Goal: Task Accomplishment & Management: Use online tool/utility

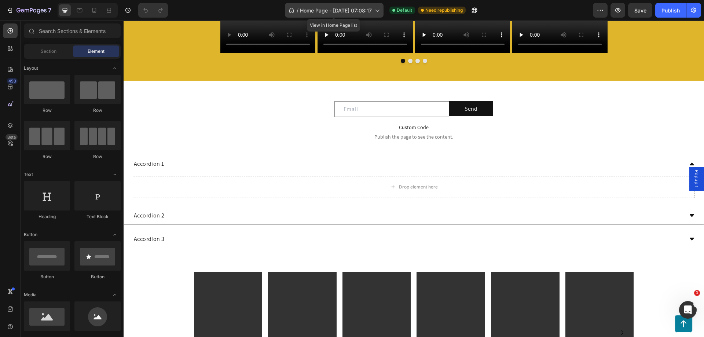
click at [356, 9] on span "Home Page - Mar 9, 07:08:17" at bounding box center [336, 11] width 72 height 8
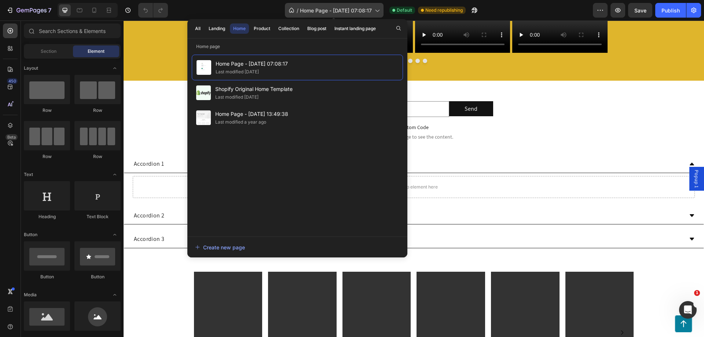
click at [343, 10] on span "Home Page - Mar 9, 07:08:17" at bounding box center [336, 11] width 72 height 8
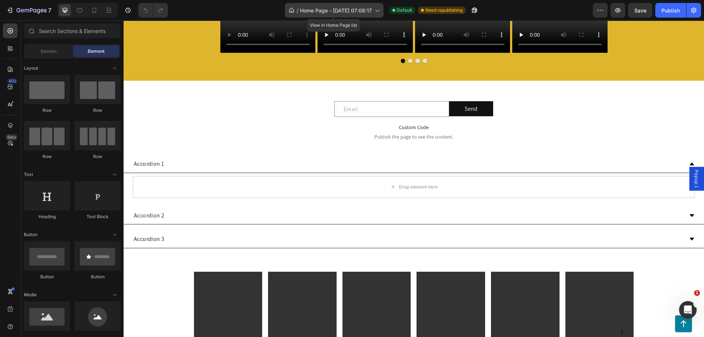
click at [333, 11] on span "Home Page - Mar 9, 07:08:17" at bounding box center [336, 11] width 72 height 8
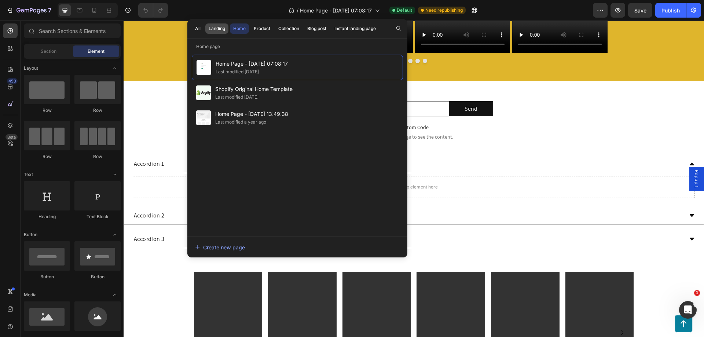
click at [214, 26] on div "Landing" at bounding box center [217, 28] width 17 height 7
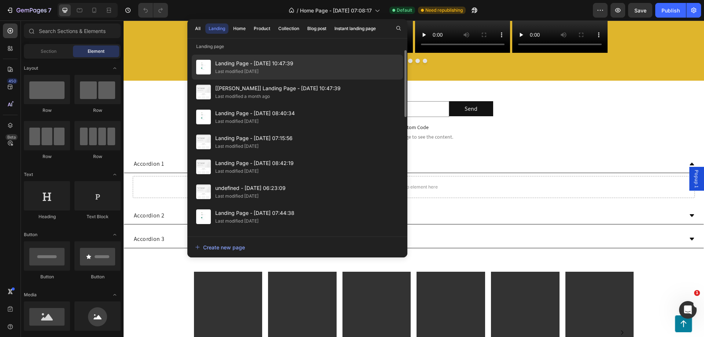
click at [246, 63] on span "Landing Page - [DATE] 10:47:39" at bounding box center [254, 63] width 78 height 9
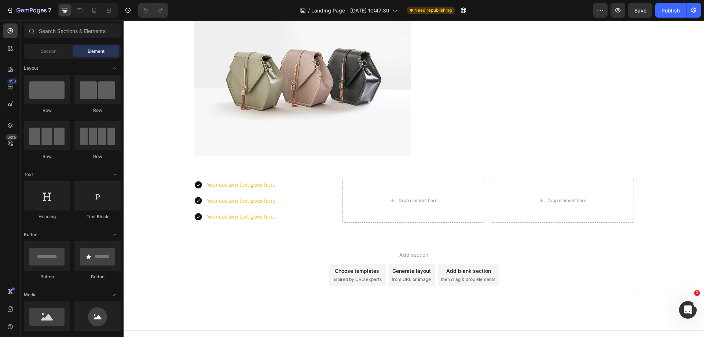
scroll to position [1677, 0]
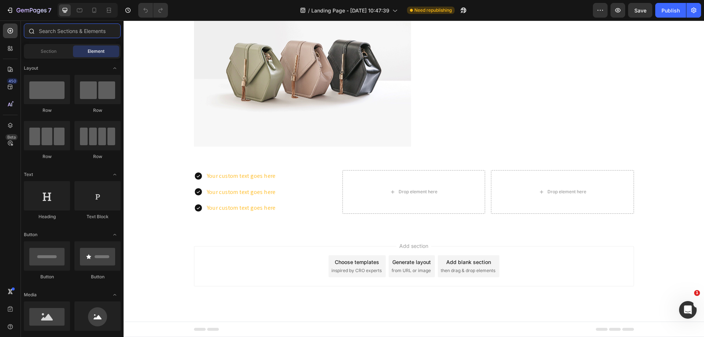
click at [48, 33] on input "text" at bounding box center [72, 30] width 97 height 15
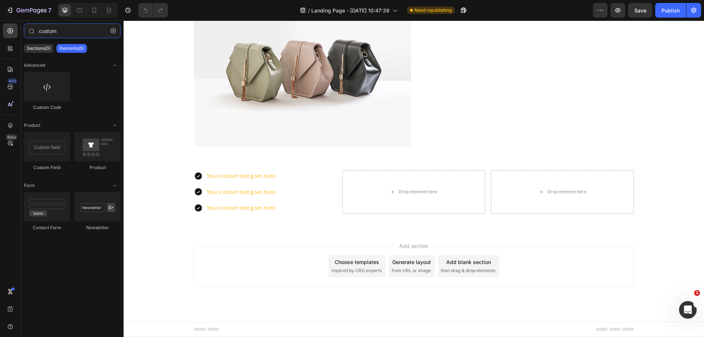
type input "custom"
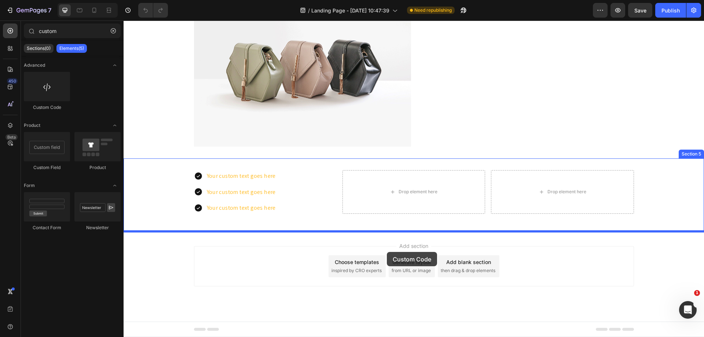
drag, startPoint x: 170, startPoint y: 123, endPoint x: 387, endPoint y: 252, distance: 252.4
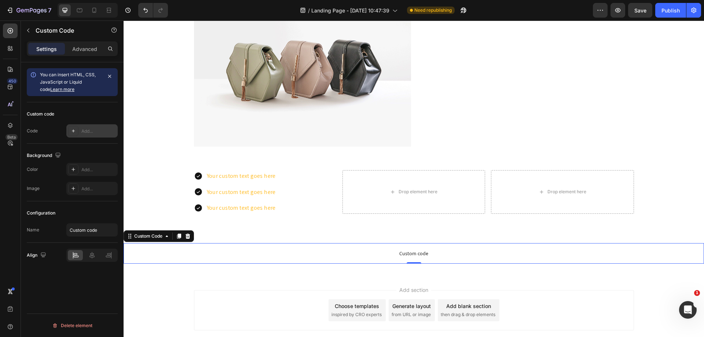
click at [83, 132] on div "Add..." at bounding box center [98, 131] width 34 height 7
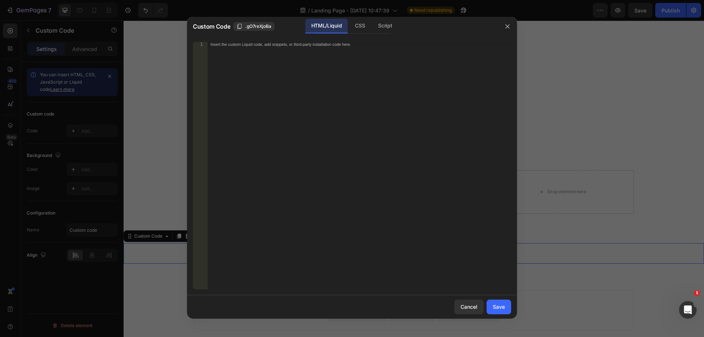
click at [251, 67] on div "Insert the custom Liquid code, add snippets, or third-party installation code h…" at bounding box center [360, 171] width 304 height 258
paste textarea "}"
type textarea "background-repeat:no-repeat; }"
click at [372, 25] on div "CSS" at bounding box center [385, 26] width 26 height 15
click at [283, 56] on div "Insert the CSS code to style your content here." at bounding box center [360, 171] width 304 height 258
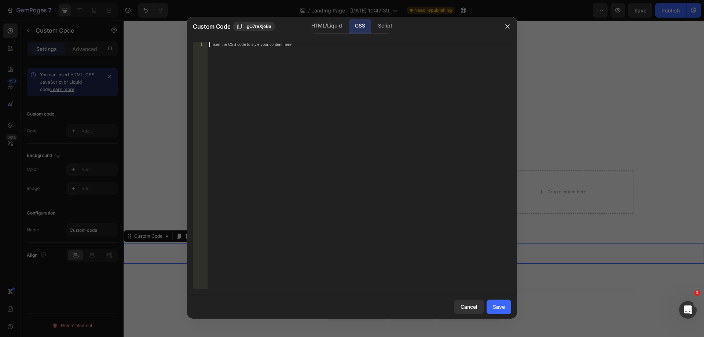
paste textarea "}"
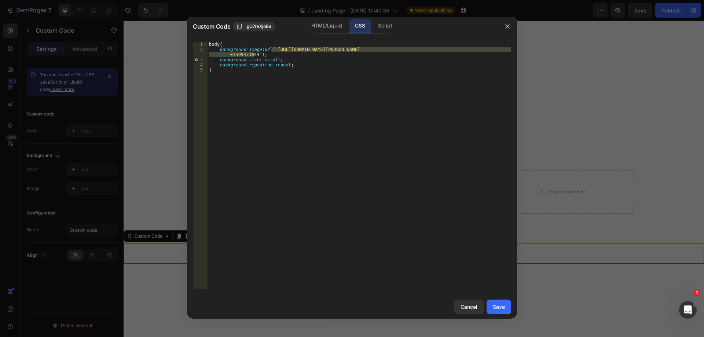
drag, startPoint x: 272, startPoint y: 49, endPoint x: 253, endPoint y: 55, distance: 19.6
click at [253, 55] on div "body { background-image : url( "[URL][DOMAIN_NAME][PERSON_NAME] =1599473049" ) …" at bounding box center [360, 171] width 304 height 258
paste textarea "87/2922/7432/files/WhatsApp_Image_[DATE]_at_14.39.09.jpg?v=1756340158"
click at [311, 70] on div "body { background-image : url( "[URL][DOMAIN_NAME][DATE] =1756340158" ) ; backg…" at bounding box center [360, 171] width 304 height 258
type textarea "}"
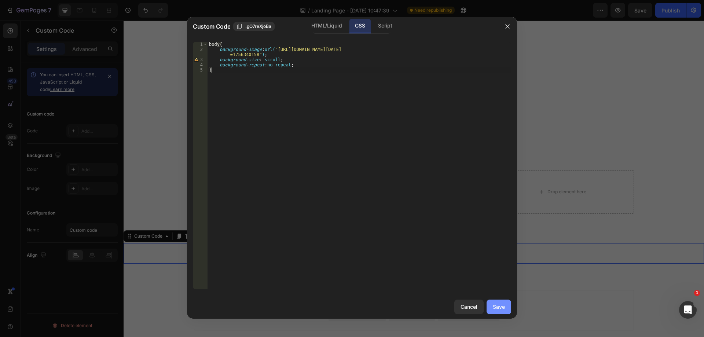
click at [494, 303] on button "Save" at bounding box center [499, 307] width 25 height 15
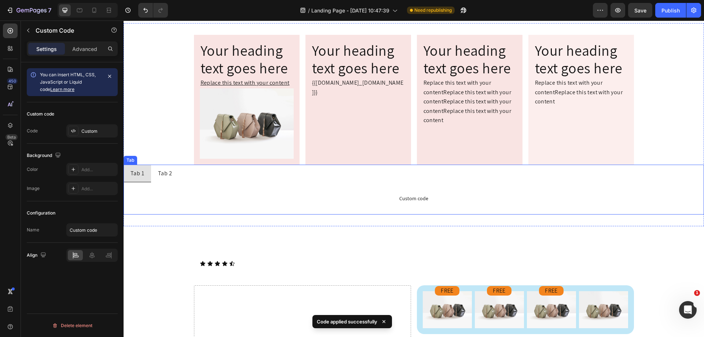
scroll to position [209, 0]
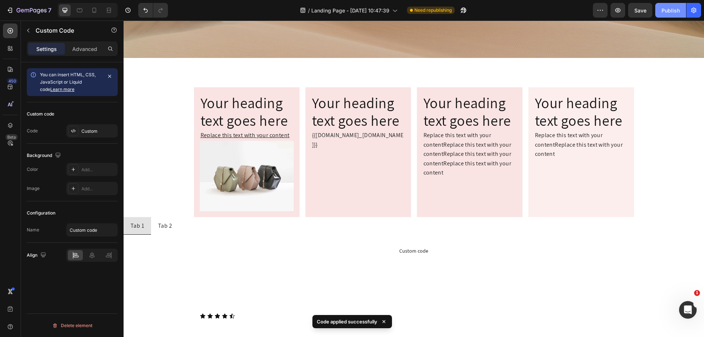
click at [666, 13] on div "Publish" at bounding box center [671, 11] width 18 height 8
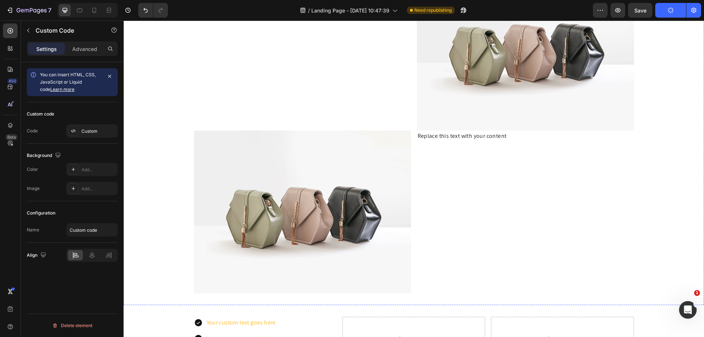
scroll to position [1729, 0]
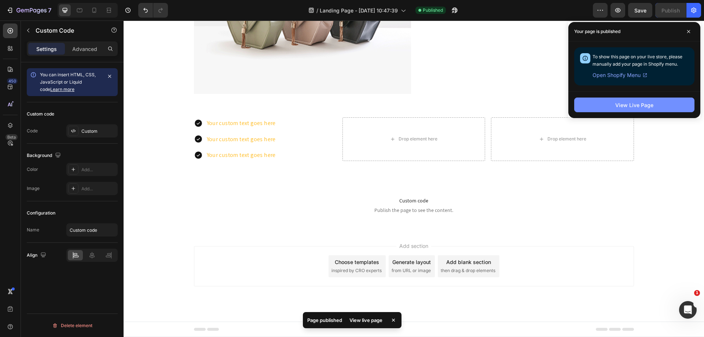
click at [608, 105] on button "View Live Page" at bounding box center [634, 105] width 120 height 15
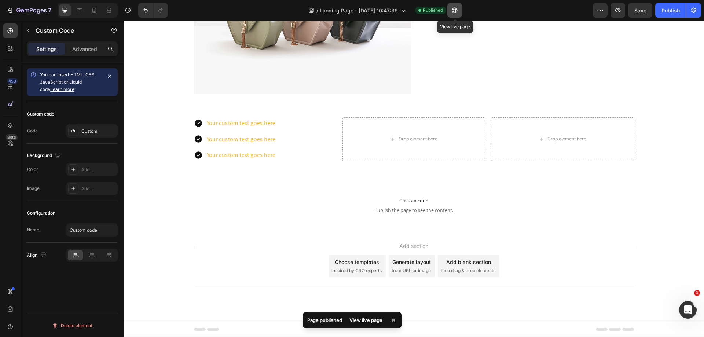
click at [460, 8] on button "button" at bounding box center [454, 10] width 15 height 15
click at [454, 11] on icon "button" at bounding box center [453, 12] width 2 height 2
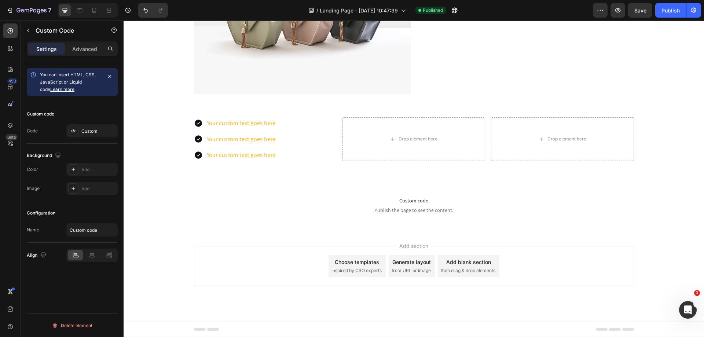
click at [362, 202] on span "Custom code" at bounding box center [414, 200] width 581 height 9
click at [107, 75] on icon "button" at bounding box center [110, 76] width 6 height 6
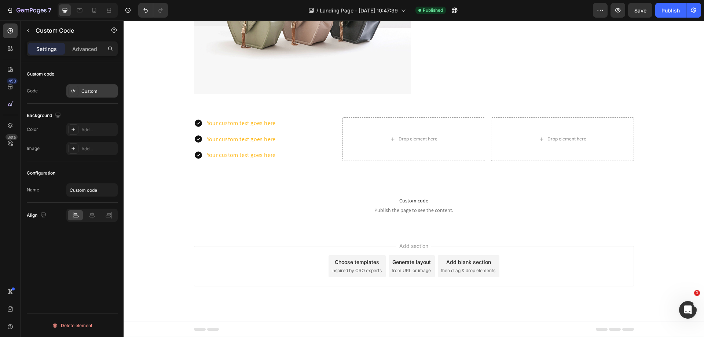
click at [105, 92] on div "Custom" at bounding box center [98, 91] width 34 height 7
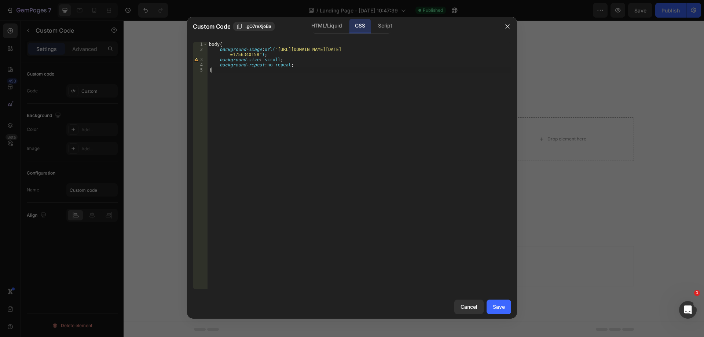
click at [239, 77] on div "body { background-image : url( "[URL][DOMAIN_NAME][DATE] =1756340158" ) ; backg…" at bounding box center [360, 171] width 304 height 258
type textarea "background-repeat:no-repeat; }"
click at [327, 26] on div "HTML/Liquid" at bounding box center [327, 26] width 42 height 15
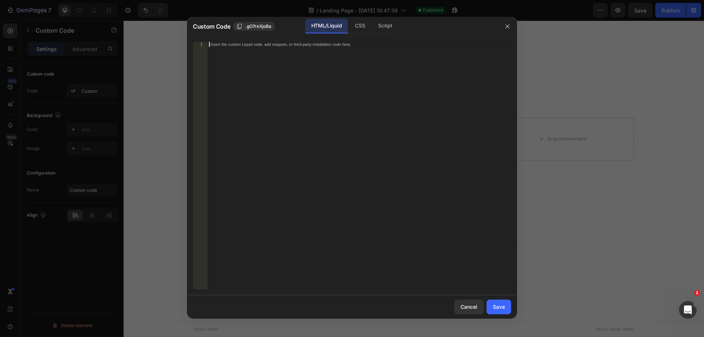
click at [288, 52] on div "Insert the custom Liquid code, add snippets, or third-party installation code h…" at bounding box center [360, 171] width 304 height 258
paste textarea "}"
type textarea "}"
click at [498, 303] on button "Save" at bounding box center [499, 307] width 25 height 15
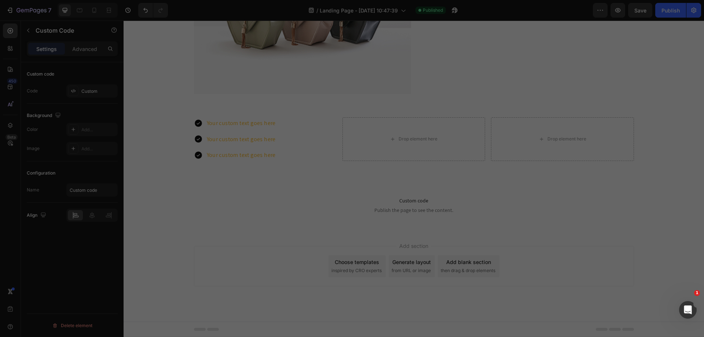
scroll to position [1709, 0]
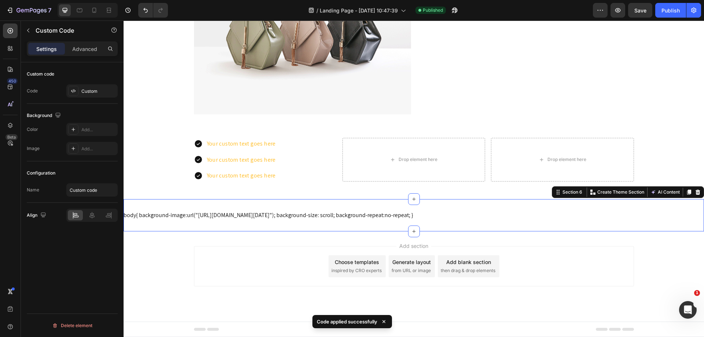
click at [173, 225] on div "body{ background-image:url("[URL][DOMAIN_NAME][DATE]"); background-size: scroll…" at bounding box center [414, 215] width 581 height 32
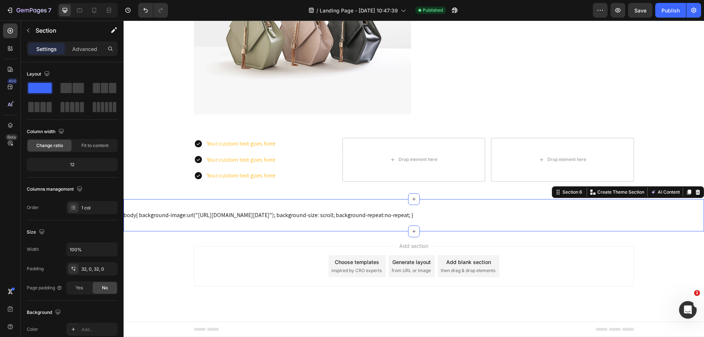
click at [397, 229] on div "body{ background-image:url("[URL][DOMAIN_NAME][DATE]"); background-size: scroll…" at bounding box center [414, 215] width 581 height 32
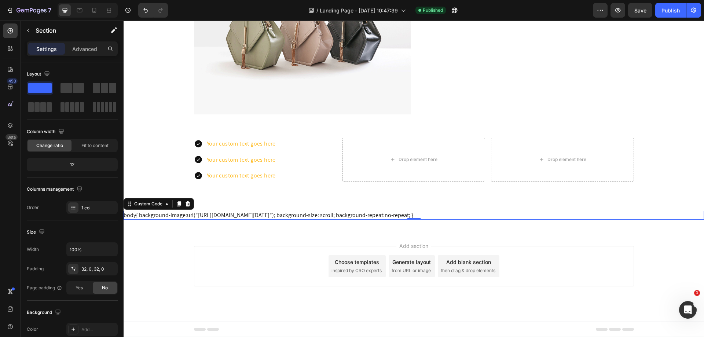
click at [151, 216] on div "body{ background-image:url("[URL][DOMAIN_NAME][DATE]"); background-size: scroll…" at bounding box center [414, 215] width 581 height 9
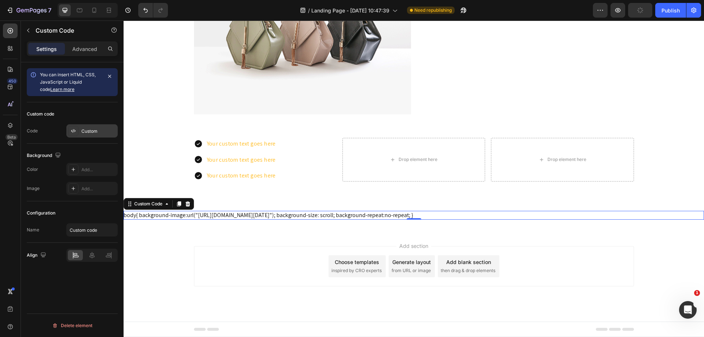
click at [92, 135] on div "Custom" at bounding box center [91, 130] width 51 height 13
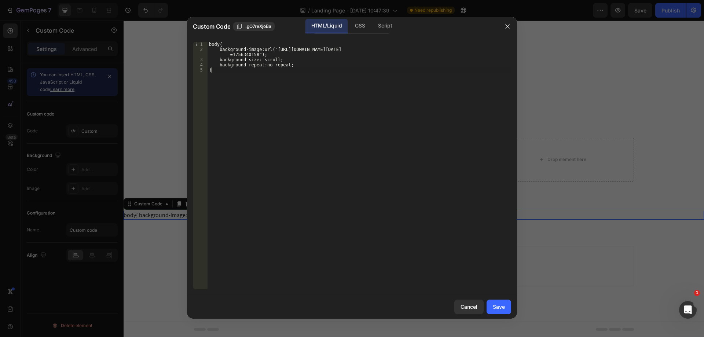
click at [236, 70] on div "body{ background-image:url("[URL][DOMAIN_NAME][DATE] =1756340158"); background-…" at bounding box center [360, 171] width 304 height 258
type textarea "background-repeat:no-repeat; }"
click at [372, 21] on div "CSS" at bounding box center [385, 26] width 26 height 15
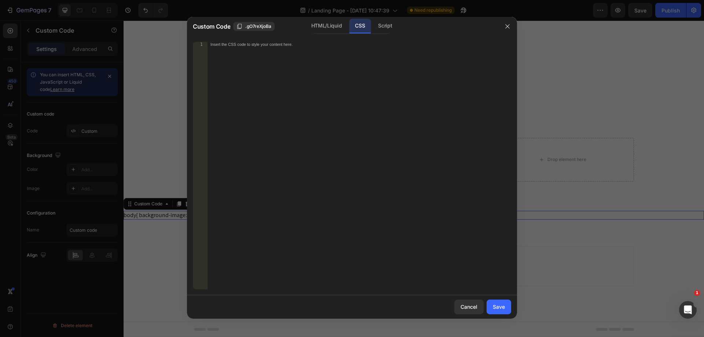
click at [298, 49] on div "Insert the CSS code to style your content here." at bounding box center [360, 171] width 304 height 258
paste textarea "}"
click at [224, 84] on div "body { background-image : url( "[URL][DOMAIN_NAME][DATE] =1756340158" ) ; backg…" at bounding box center [360, 171] width 304 height 258
click at [301, 62] on div "body { background-image : url( "[URL][DOMAIN_NAME][DATE] =1756340158" ) ; backg…" at bounding box center [360, 171] width 304 height 258
click at [298, 63] on div "body { background-image : url( "[URL][DOMAIN_NAME][DATE] =1756340158" ) ; backg…" at bounding box center [360, 171] width 304 height 258
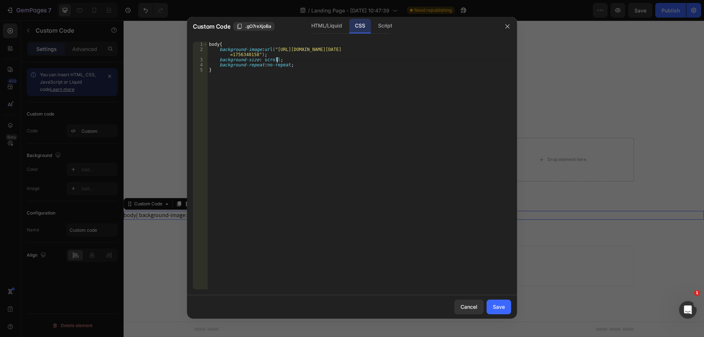
type textarea "background-repeat:no-repeat;"
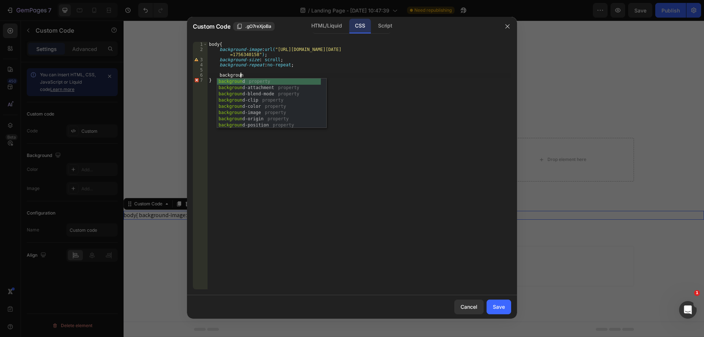
scroll to position [0, 2]
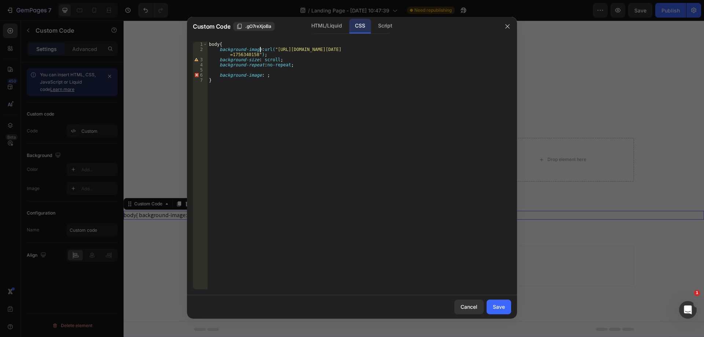
click at [259, 49] on div "body { background-image : url( "[URL][DOMAIN_NAME][DATE] =1756340158" ) ; backg…" at bounding box center [360, 171] width 304 height 258
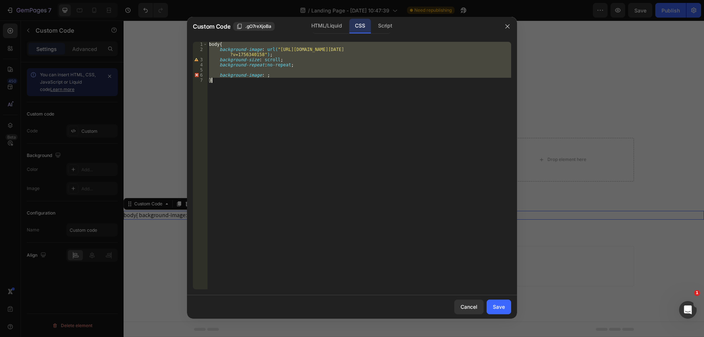
type textarea "\"
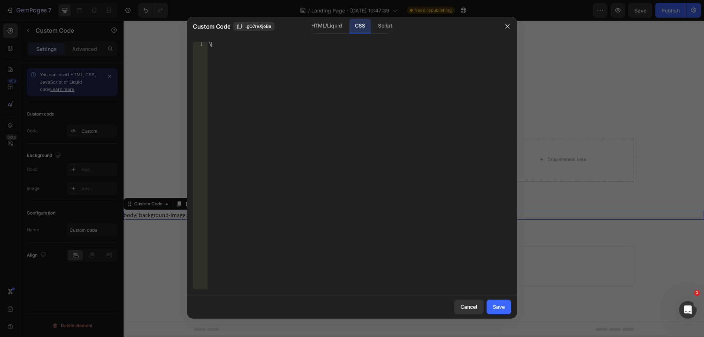
scroll to position [0, 0]
click at [164, 241] on div at bounding box center [352, 168] width 704 height 337
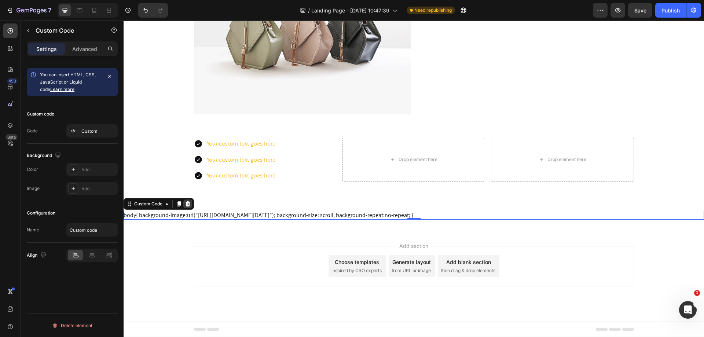
click at [190, 204] on icon at bounding box center [188, 204] width 6 height 6
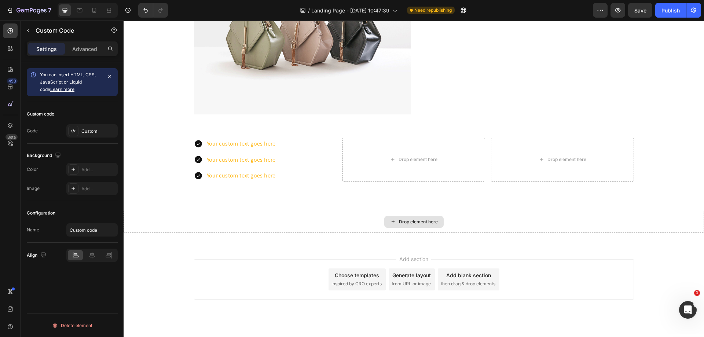
scroll to position [1722, 0]
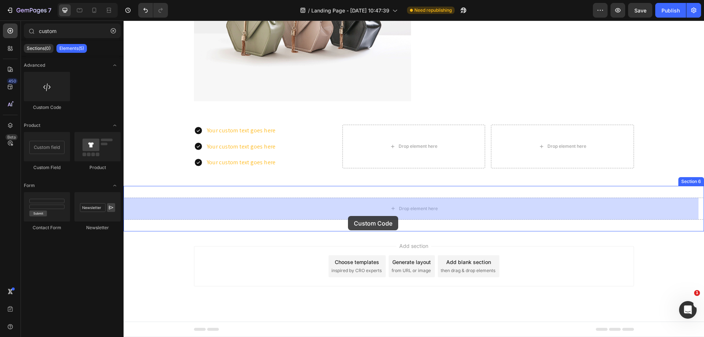
drag, startPoint x: 171, startPoint y: 110, endPoint x: 348, endPoint y: 216, distance: 206.4
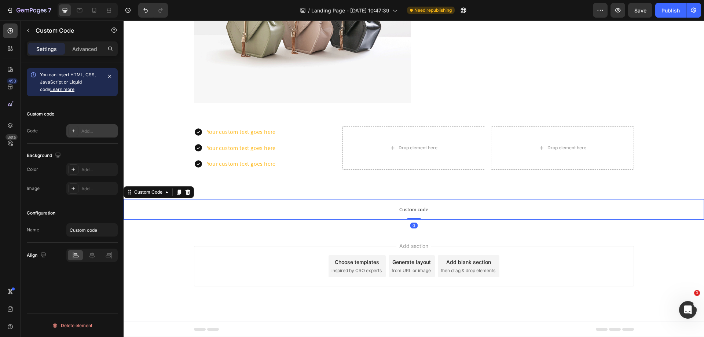
click at [91, 135] on div "Add..." at bounding box center [91, 130] width 51 height 13
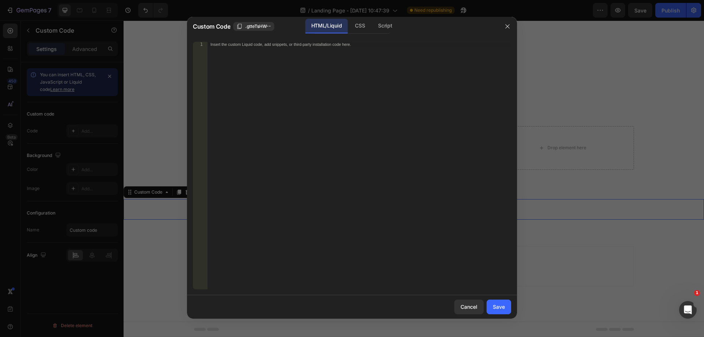
click at [332, 45] on div "Insert the custom Liquid code, add snippets, or third-party installation code h…" at bounding box center [344, 44] width 267 height 5
click at [372, 25] on div "CSS" at bounding box center [385, 26] width 26 height 15
click at [300, 50] on div "Insert the CSS code to style your content here." at bounding box center [360, 171] width 304 height 258
paste textarea "}"
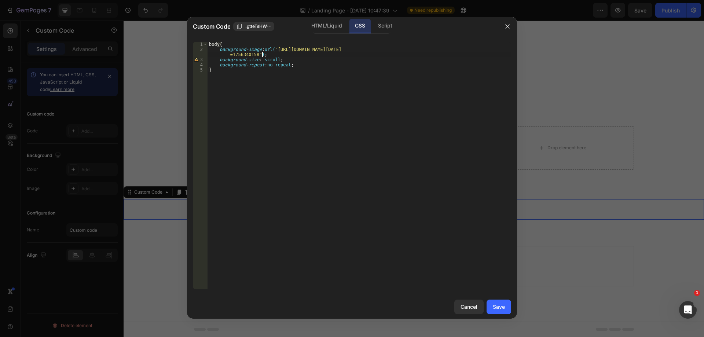
click at [261, 53] on div "body { background-image : url( "[URL][DOMAIN_NAME][DATE] =1756340158" ) ; backg…" at bounding box center [360, 171] width 304 height 258
click at [274, 58] on div "body { background-image : url( "[URL][DOMAIN_NAME][DATE] =1756340158" ) !import…" at bounding box center [360, 171] width 304 height 258
click at [284, 65] on div "body { background-image : url( "[URL][DOMAIN_NAME][DATE] =1756340158" ) !import…" at bounding box center [360, 171] width 304 height 258
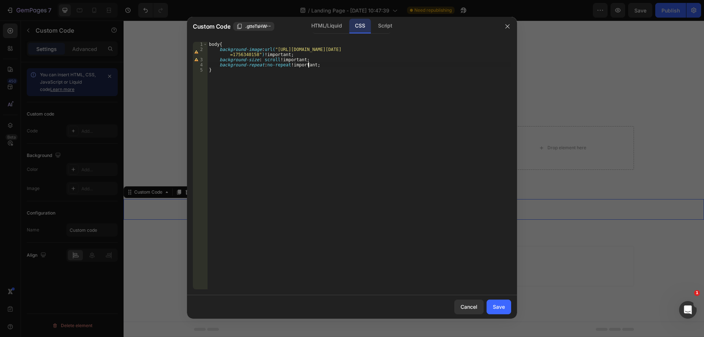
scroll to position [0, 6]
type textarea "background-repeat:no-repeat!;"
click at [500, 303] on div "Save" at bounding box center [499, 307] width 12 height 8
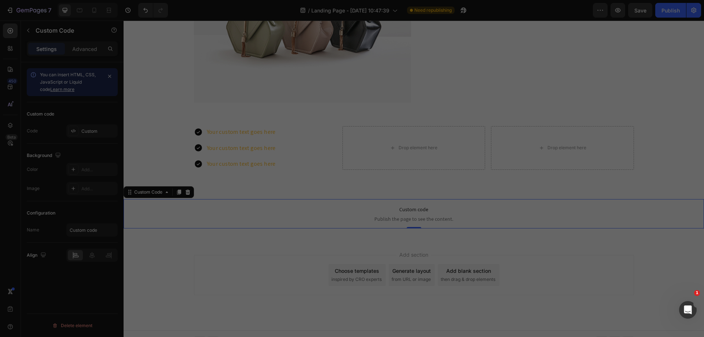
scroll to position [1729, 0]
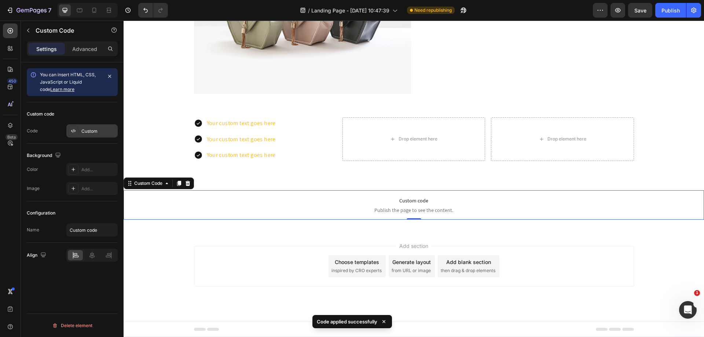
click at [84, 132] on div "Custom" at bounding box center [98, 131] width 34 height 7
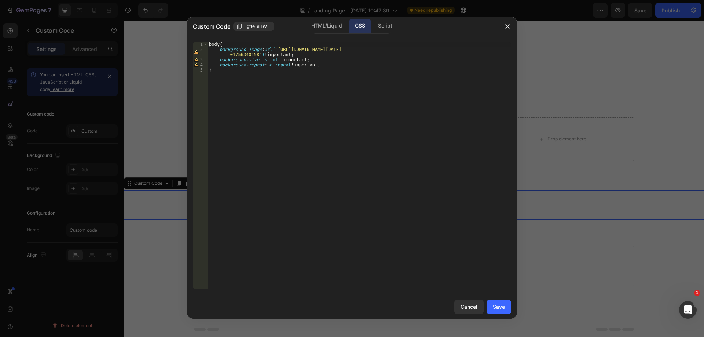
click at [207, 45] on div "1" at bounding box center [200, 44] width 15 height 5
click at [209, 44] on div "body { ... }" at bounding box center [360, 171] width 304 height 258
type textarea "body{"
paste textarea "<style>"
click at [223, 51] on span "..." at bounding box center [225, 49] width 7 height 4
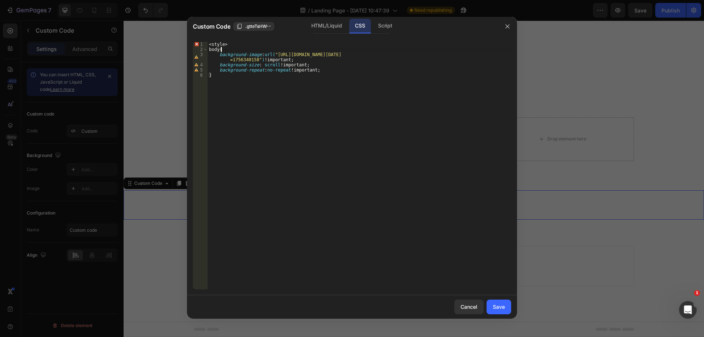
click at [224, 77] on div "< style > body { background-image : url( "[URL][DOMAIN_NAME][DATE] =1756340158"…" at bounding box center [360, 171] width 304 height 258
type textarea "}"
type textarea "} </style>"
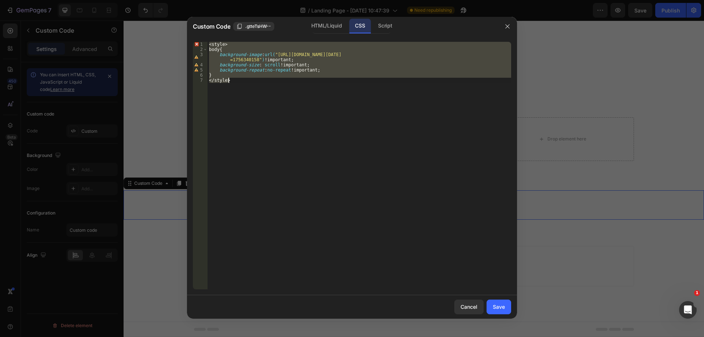
scroll to position [0, 0]
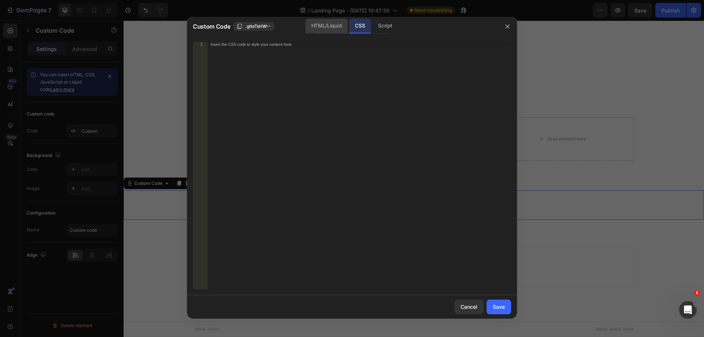
click at [314, 23] on div "HTML/Liquid" at bounding box center [327, 26] width 42 height 15
click at [293, 52] on div "Insert the custom Liquid code, add snippets, or third-party installation code h…" at bounding box center [360, 171] width 304 height 258
paste textarea "</style>"
type textarea "</style>"
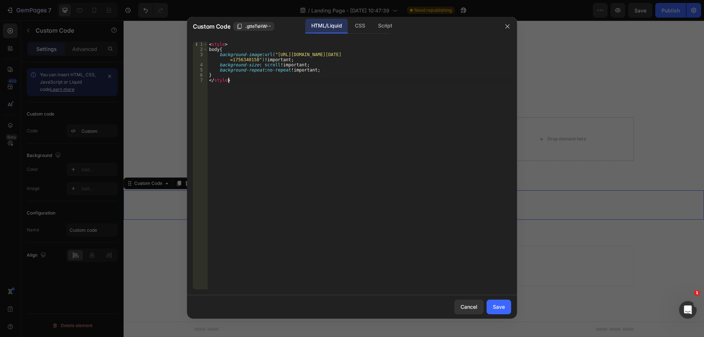
click at [264, 82] on div "< style > body { background-image : url( "[URL][DOMAIN_NAME][DATE] =1756340158"…" at bounding box center [360, 171] width 304 height 258
click at [492, 304] on button "Save" at bounding box center [499, 307] width 25 height 15
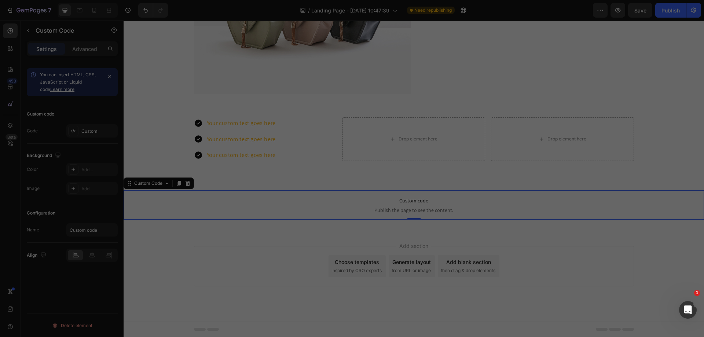
scroll to position [1700, 0]
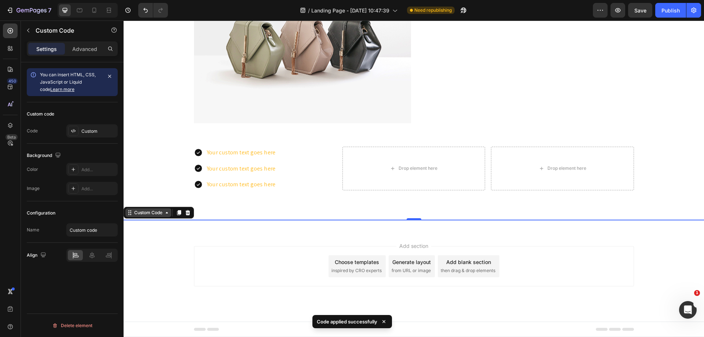
click at [144, 216] on div "Custom Code" at bounding box center [148, 212] width 31 height 7
click at [88, 131] on div "Custom" at bounding box center [98, 131] width 34 height 7
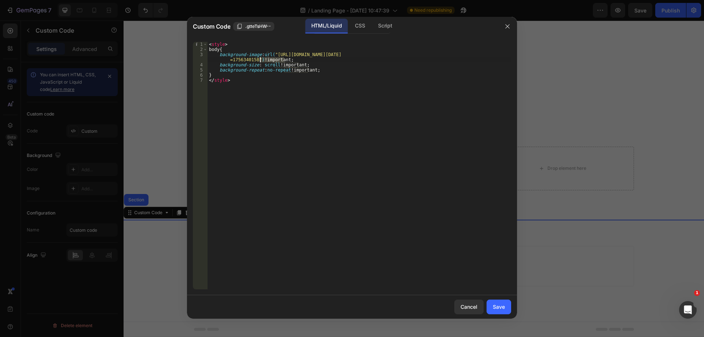
drag, startPoint x: 284, startPoint y: 61, endPoint x: 260, endPoint y: 61, distance: 23.8
click at [260, 61] on div "< style > body { background-image : url( "[URL][DOMAIN_NAME][DATE] =1756340158"…" at bounding box center [360, 171] width 304 height 258
drag, startPoint x: 298, startPoint y: 67, endPoint x: 275, endPoint y: 67, distance: 22.7
click at [275, 67] on div "< style > body { background-image : url( "[URL][DOMAIN_NAME][DATE] =1756340158"…" at bounding box center [360, 171] width 304 height 258
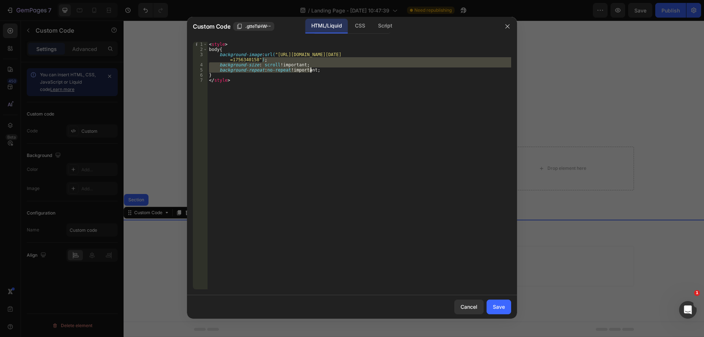
drag, startPoint x: 267, startPoint y: 61, endPoint x: 315, endPoint y: 72, distance: 48.9
click at [315, 72] on div "< style > body { background-image : url( "[URL][DOMAIN_NAME][DATE] =1756340158"…" at bounding box center [360, 171] width 304 height 258
type textarea "background-image:url("[URL][DOMAIN_NAME][DATE]");"
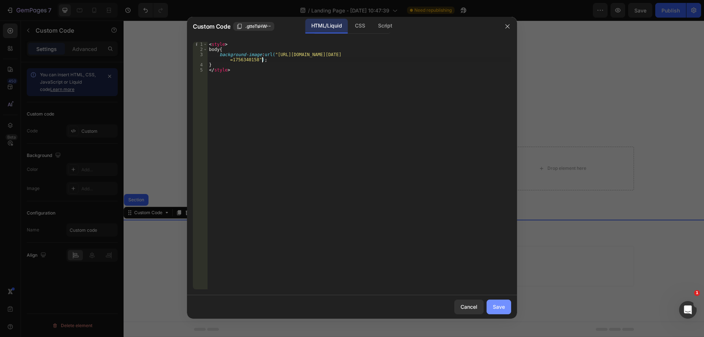
click at [495, 304] on div "Save" at bounding box center [499, 307] width 12 height 8
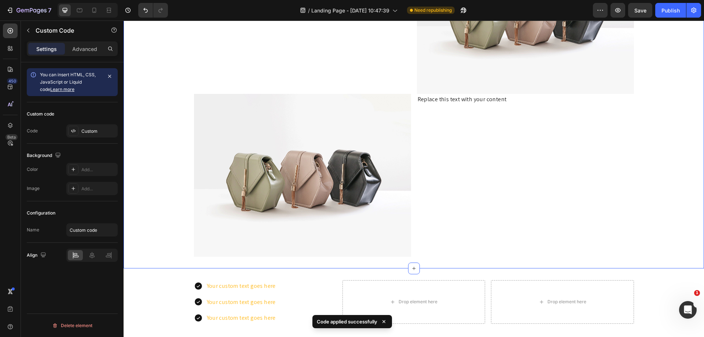
scroll to position [1627, 0]
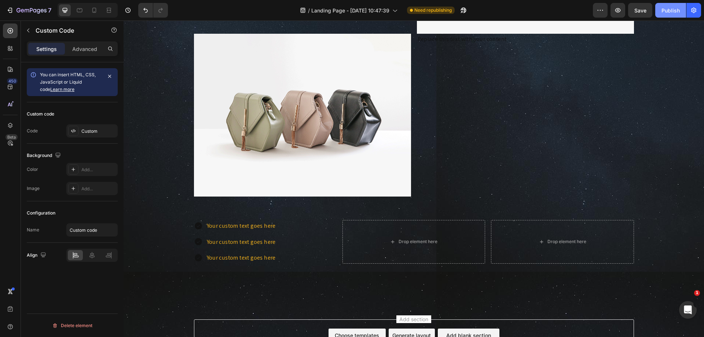
click at [675, 10] on div "Publish" at bounding box center [671, 11] width 18 height 8
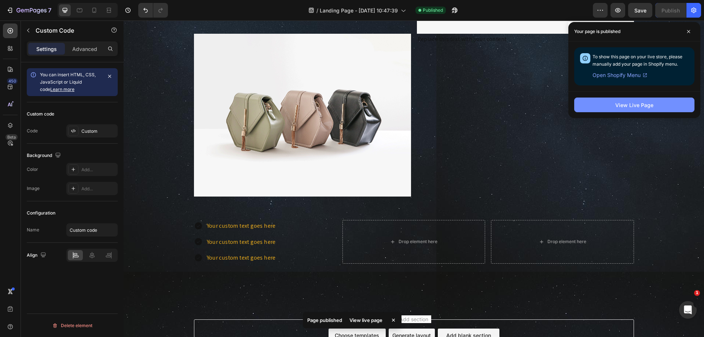
click at [607, 105] on button "View Live Page" at bounding box center [634, 105] width 120 height 15
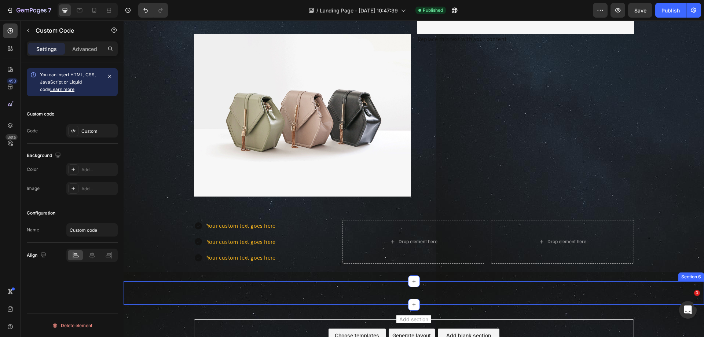
click at [200, 296] on div "Custom Code Section 6" at bounding box center [414, 292] width 581 height 23
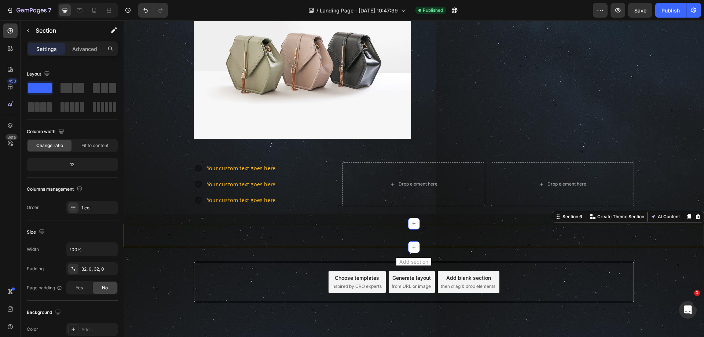
scroll to position [1700, 0]
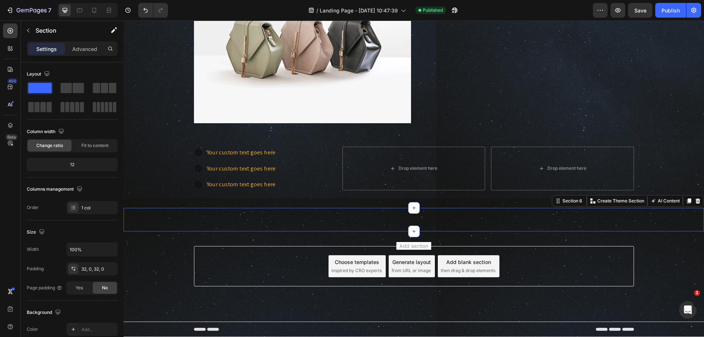
click at [275, 220] on div "Custom Code Section 6 Create Theme Section AI Content Write with GemAI What wou…" at bounding box center [414, 219] width 581 height 23
click at [369, 223] on div "Custom Code Section 6 Create Theme Section AI Content Write with GemAI What wou…" at bounding box center [414, 219] width 581 height 23
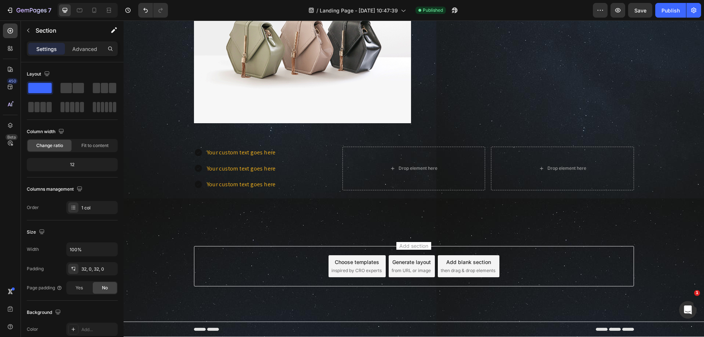
click at [290, 213] on div "Custom Code Section 6" at bounding box center [414, 219] width 581 height 23
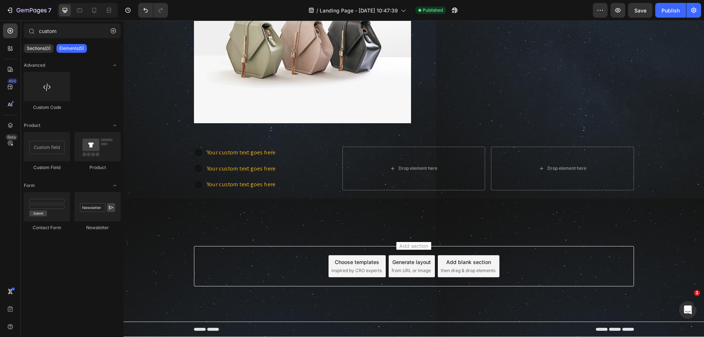
click at [255, 241] on div "Add section Choose templates inspired by CRO experts Generate layout from URL o…" at bounding box center [414, 276] width 581 height 90
click at [237, 288] on div "Add section Choose templates inspired by CRO experts Generate layout from URL o…" at bounding box center [414, 276] width 581 height 90
click at [143, 13] on icon "Undo/Redo" at bounding box center [145, 10] width 7 height 7
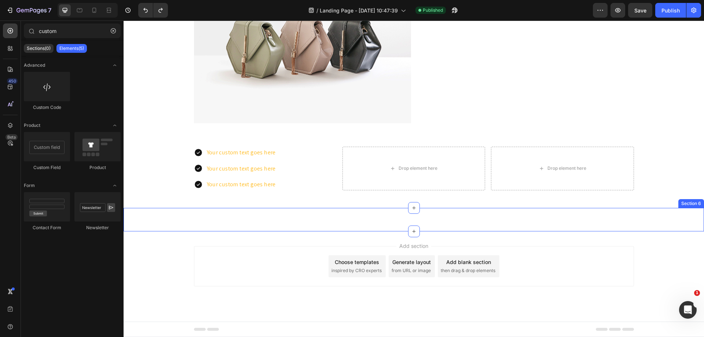
click at [313, 227] on div "Custom Code Section 6" at bounding box center [414, 219] width 581 height 23
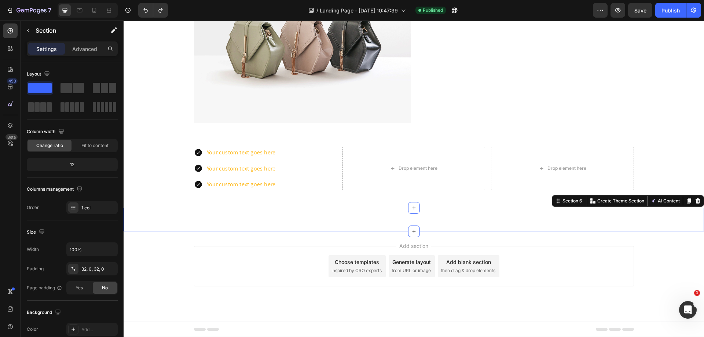
click at [385, 216] on div "Custom Code Section 6 Create Theme Section AI Content Write with GemAI What wou…" at bounding box center [414, 219] width 581 height 23
click at [146, 12] on icon "Undo/Redo" at bounding box center [145, 10] width 4 height 5
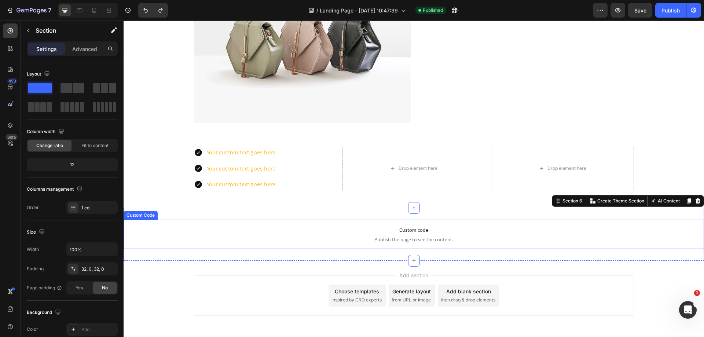
click at [389, 231] on span "Custom code" at bounding box center [414, 230] width 581 height 9
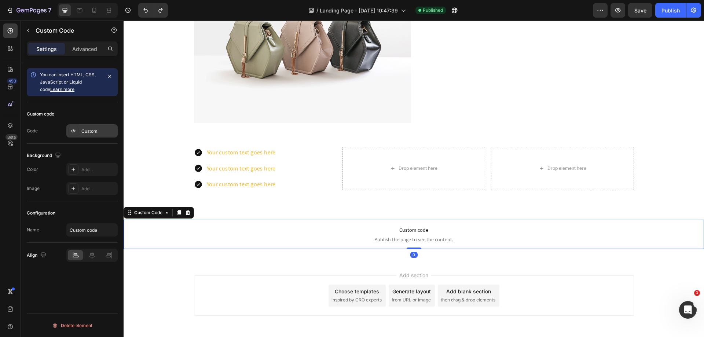
click at [80, 130] on div "Custom" at bounding box center [91, 130] width 51 height 13
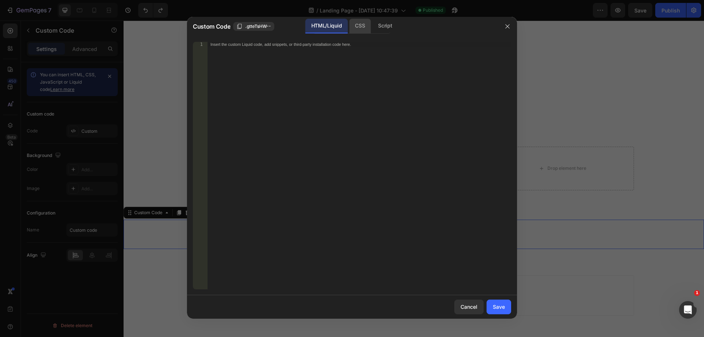
click at [372, 27] on div "CSS" at bounding box center [385, 26] width 26 height 15
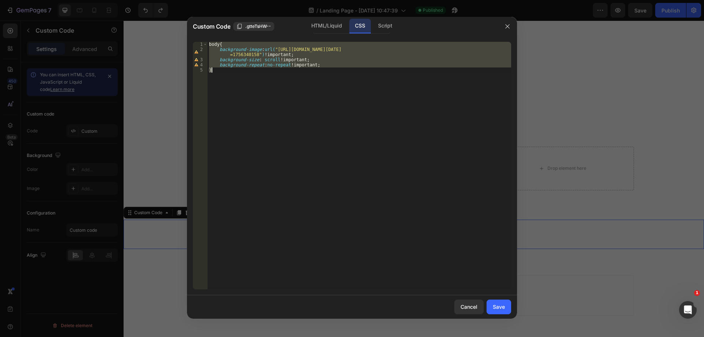
click at [250, 72] on div "body { background-image : url( "[URL][DOMAIN_NAME][DATE] =1756340158" ) !import…" at bounding box center [360, 166] width 304 height 248
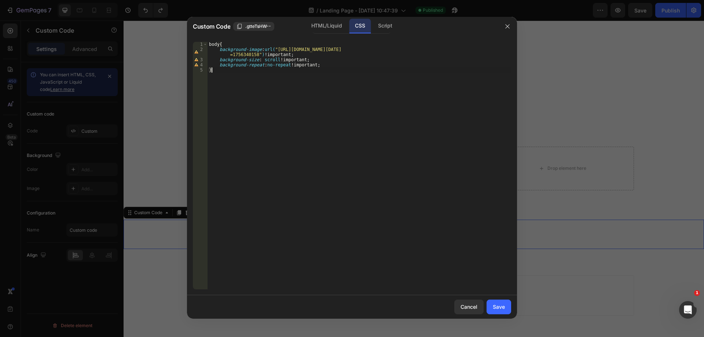
type textarea "background-repeat:no-repeat!important; }"
click at [323, 34] on div "HTML/Liquid CSS Script" at bounding box center [352, 26] width 78 height 15
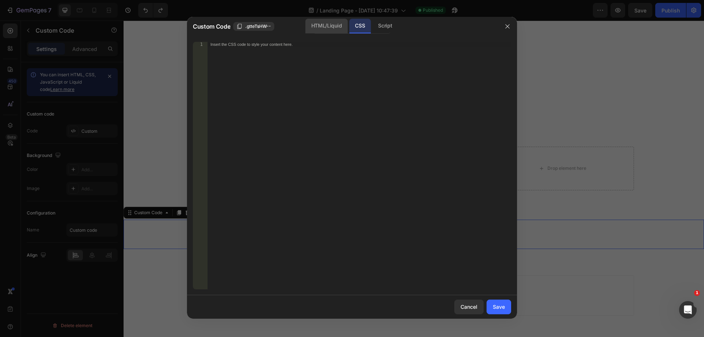
click at [325, 29] on div "HTML/Liquid" at bounding box center [327, 26] width 42 height 15
click at [269, 54] on div "Insert the custom Liquid code, add snippets, or third-party installation code h…" at bounding box center [360, 171] width 304 height 258
paste textarea "}"
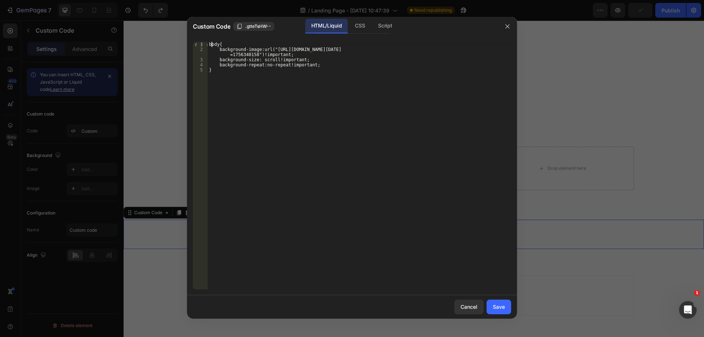
click at [211, 44] on div "body{ background-image:url("[URL][DOMAIN_NAME][DATE] =1756340158")!important; b…" at bounding box center [360, 171] width 304 height 258
click at [233, 71] on div "< style > body { background-image:url("[URL][DOMAIN_NAME][DATE] =1756340158")!i…" at bounding box center [360, 171] width 304 height 258
type textarea "}"
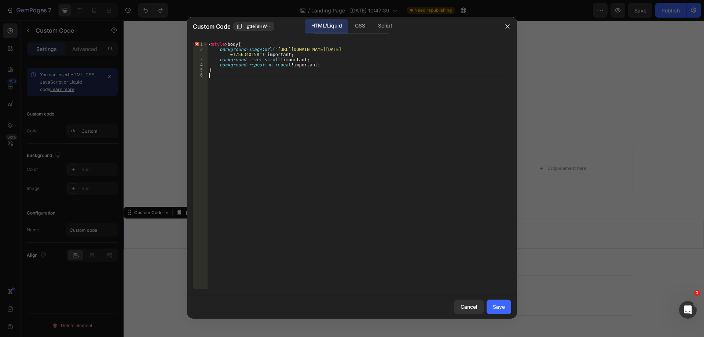
paste textarea "</style>"
drag, startPoint x: 241, startPoint y: 46, endPoint x: 227, endPoint y: 44, distance: 14.1
click at [227, 44] on div "< style > body { background-image : url( "[URL][DOMAIN_NAME][DATE] =1756340158"…" at bounding box center [360, 171] width 304 height 258
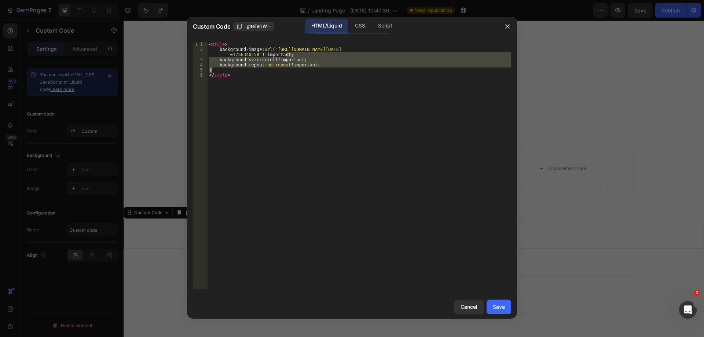
drag, startPoint x: 292, startPoint y: 55, endPoint x: 314, endPoint y: 69, distance: 25.9
click at [314, 69] on div "< style > background-image :url ( " [URL][DOMAIN_NAME][DATE] =1756340158 " )! i…" at bounding box center [360, 171] width 304 height 258
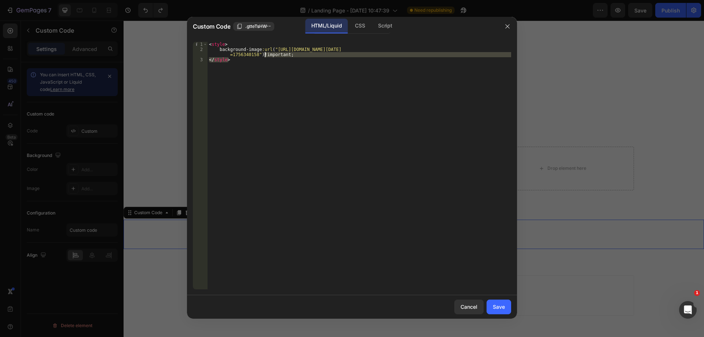
drag, startPoint x: 298, startPoint y: 59, endPoint x: 264, endPoint y: 56, distance: 33.9
click at [264, 56] on div "< style > background-image :url ( " [URL][DOMAIN_NAME][DATE] =1756340158 " )! i…" at bounding box center [360, 171] width 304 height 258
click at [264, 56] on div "< style > background-image :url ( " [URL][DOMAIN_NAME][DATE] =1756340158 " )! i…" at bounding box center [360, 166] width 304 height 248
drag, startPoint x: 288, startPoint y: 56, endPoint x: 259, endPoint y: 56, distance: 28.6
click at [259, 56] on div "< style > background-image :url ( " [URL][DOMAIN_NAME][DATE] =1756340158 " )! i…" at bounding box center [360, 171] width 304 height 258
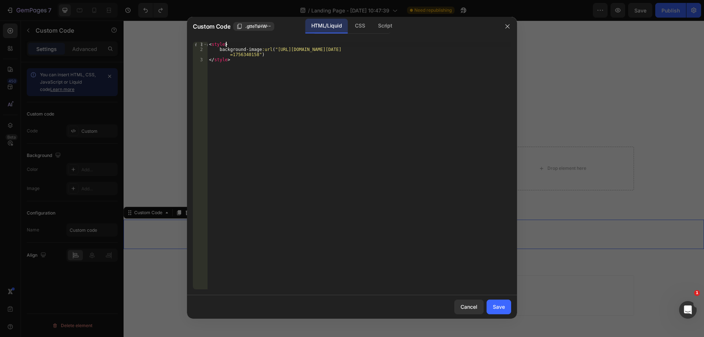
click at [241, 43] on div "< style > background-image :url ( " [URL][DOMAIN_NAME][DATE] =1756340158 " ) </…" at bounding box center [360, 171] width 304 height 258
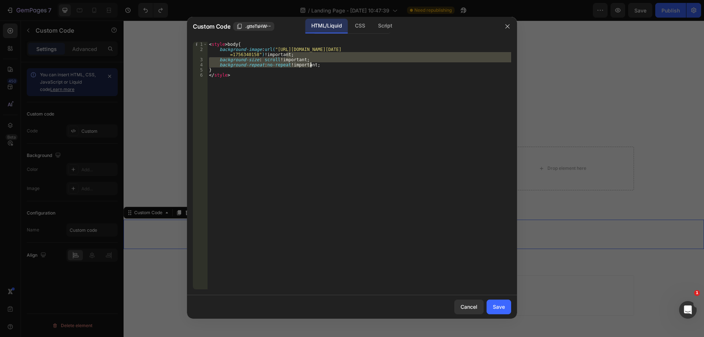
drag, startPoint x: 297, startPoint y: 56, endPoint x: 312, endPoint y: 65, distance: 17.4
click at [312, 65] on div "< style > body { background-image : url( "[URL][DOMAIN_NAME][DATE] =1756340158"…" at bounding box center [360, 171] width 304 height 258
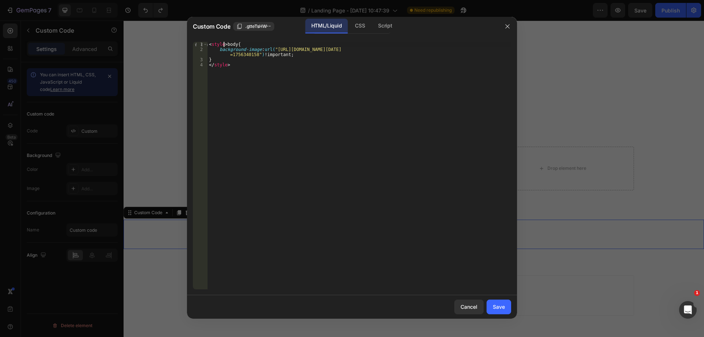
click at [223, 45] on div "< style > body { background-image : url( "[URL][DOMAIN_NAME][DATE] =1756340158"…" at bounding box center [360, 171] width 304 height 258
click at [226, 45] on div "< style > body { background-image : url( "[URL][DOMAIN_NAME][DATE] =1756340158"…" at bounding box center [360, 171] width 304 height 258
click at [314, 65] on div "< style > body { background-image : url( "[URL][DOMAIN_NAME][DATE] =1756340158"…" at bounding box center [360, 171] width 304 height 258
type textarea "}"
click at [496, 307] on div "Save" at bounding box center [499, 307] width 12 height 8
